Goal: Find specific page/section: Find specific page/section

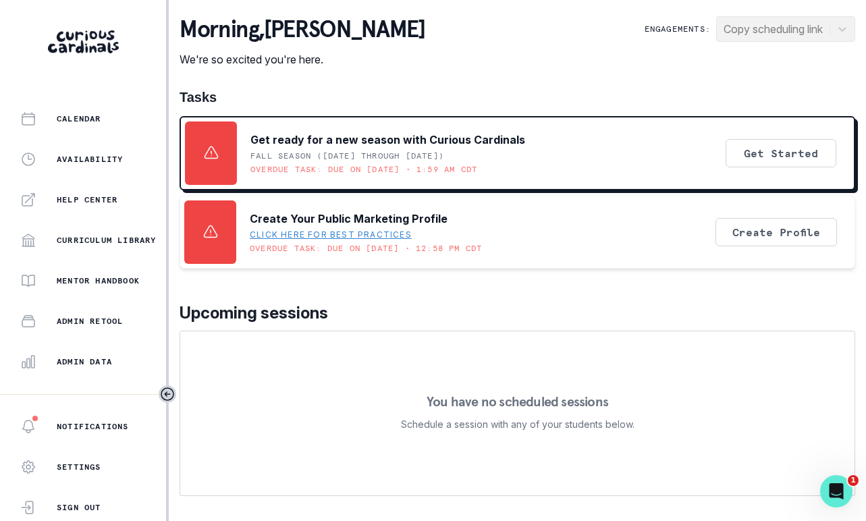
scroll to position [307, 0]
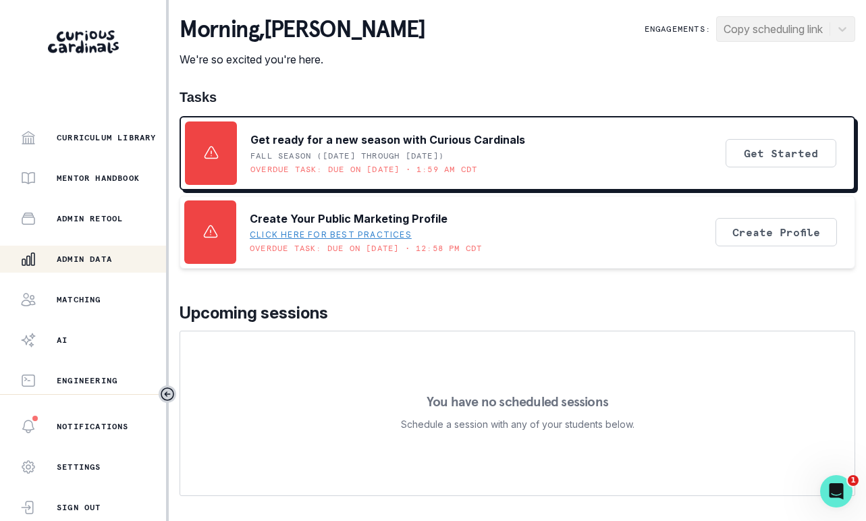
click at [100, 264] on p "Admin Data" at bounding box center [84, 259] width 55 height 11
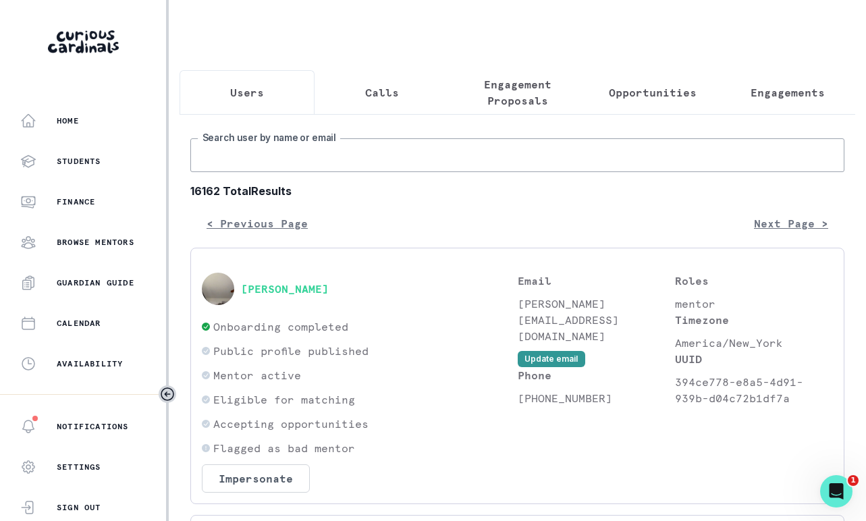
click at [283, 153] on input "Search user by name or email" at bounding box center [517, 155] width 654 height 34
type input "[PERSON_NAME]"
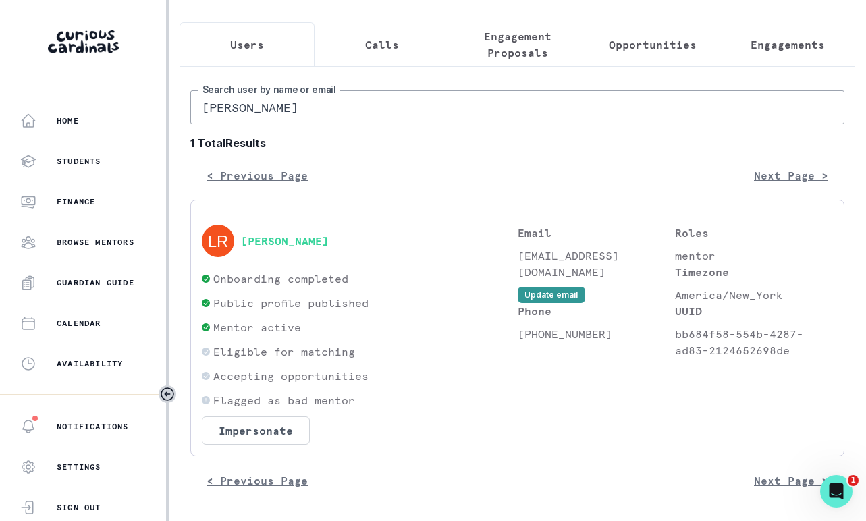
scroll to position [58, 0]
click at [287, 233] on div "[PERSON_NAME]" at bounding box center [360, 241] width 316 height 32
click at [288, 238] on button "[PERSON_NAME]" at bounding box center [285, 241] width 88 height 14
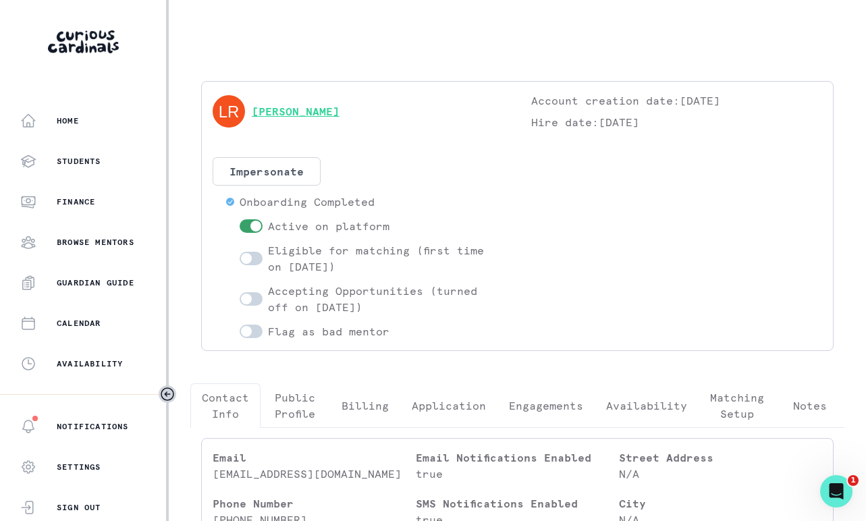
click at [306, 105] on link "[PERSON_NAME]" at bounding box center [296, 111] width 88 height 16
